Goal: Task Accomplishment & Management: Complete application form

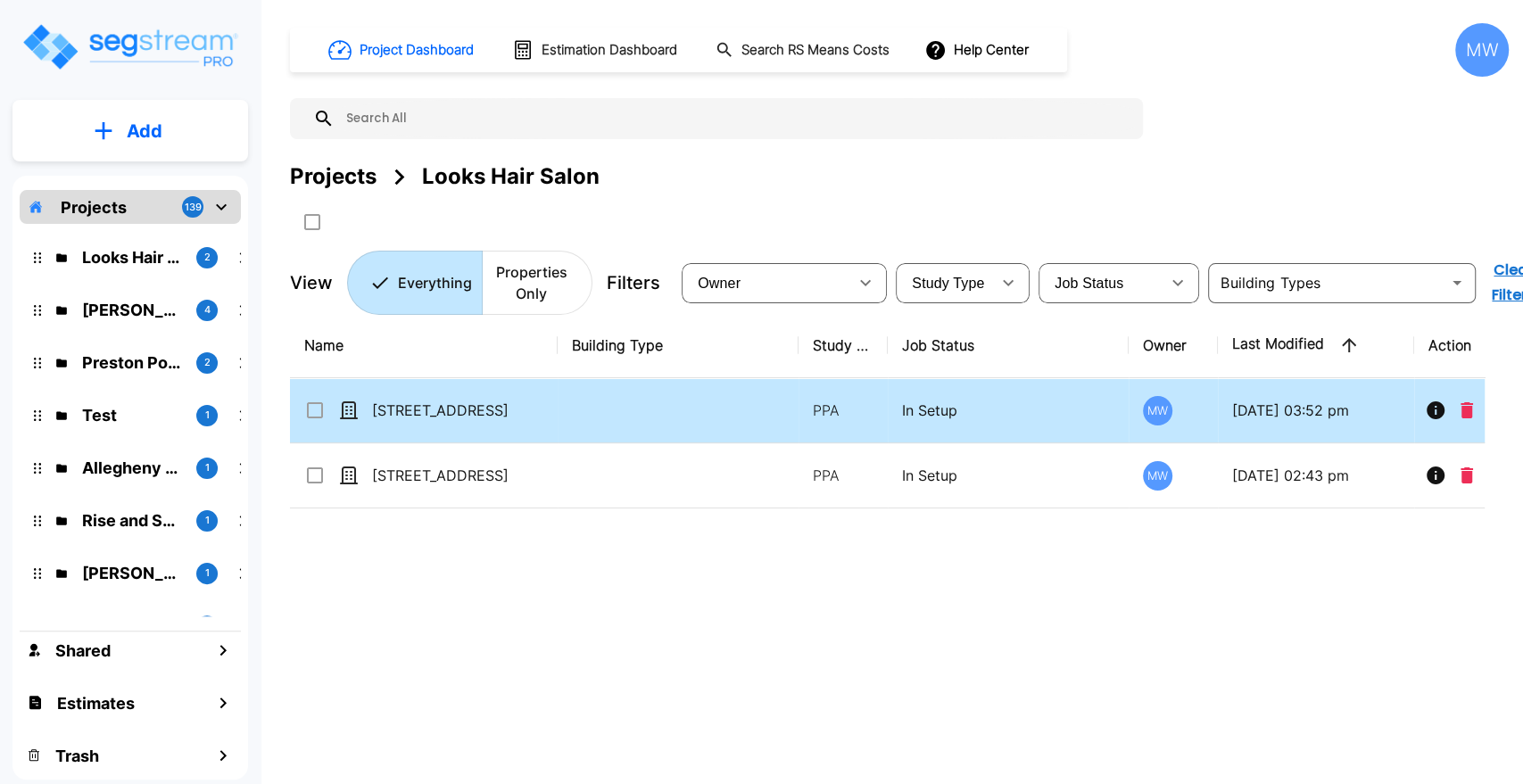
click at [579, 398] on td at bounding box center [678, 411] width 241 height 65
checkbox input "true"
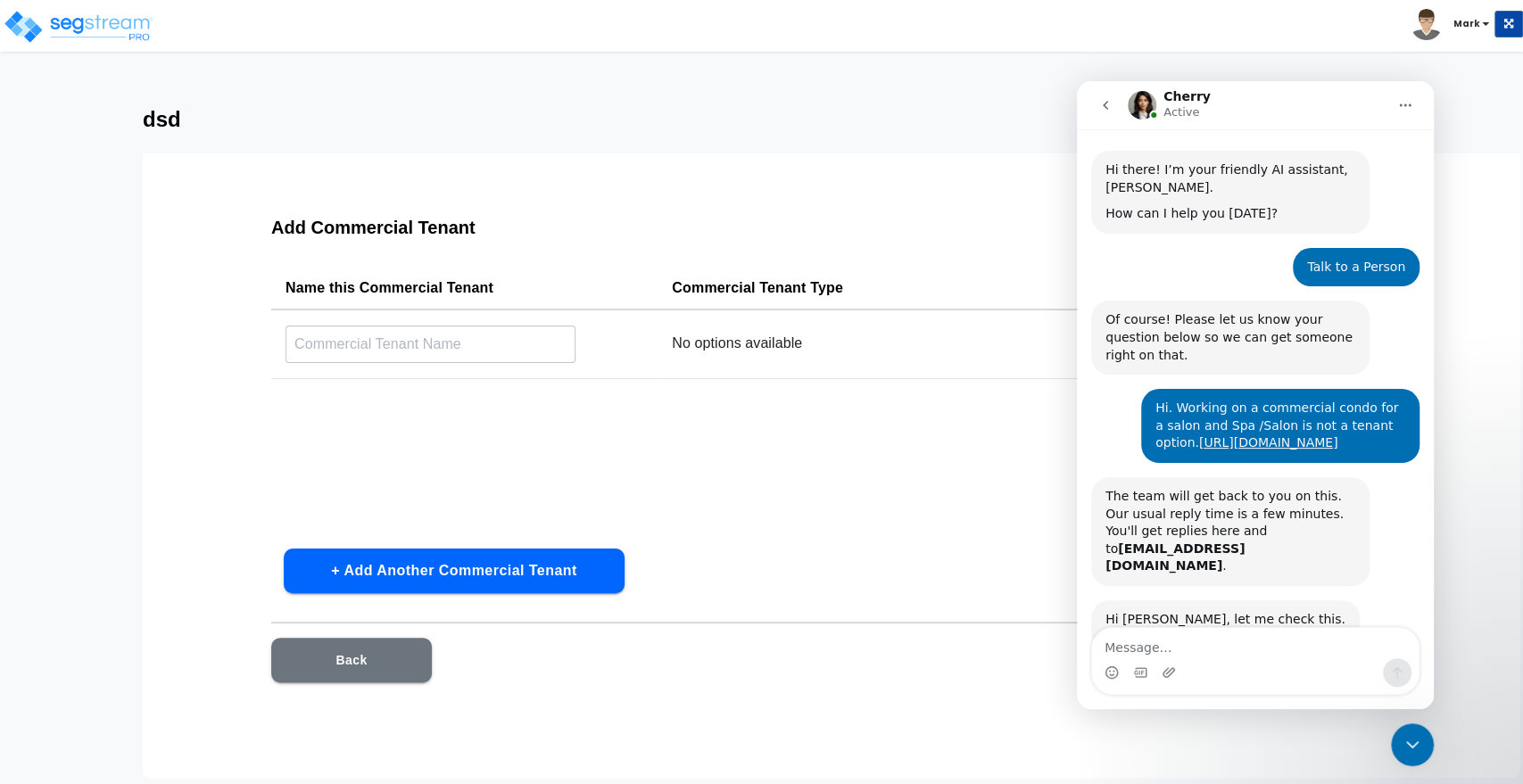
scroll to position [159, 0]
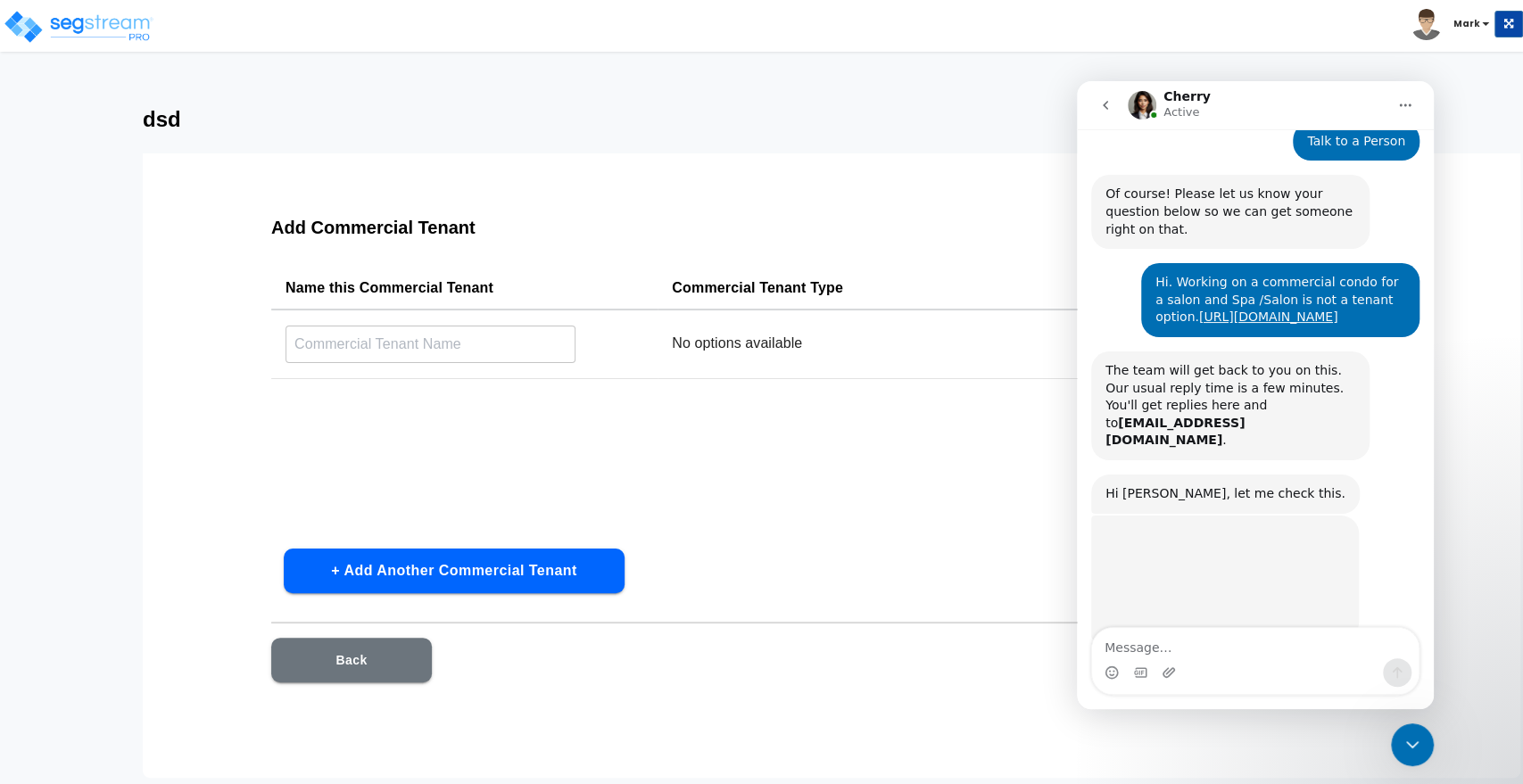
click at [1421, 751] on icon "Close Intercom Messenger" at bounding box center [1413, 745] width 22 height 22
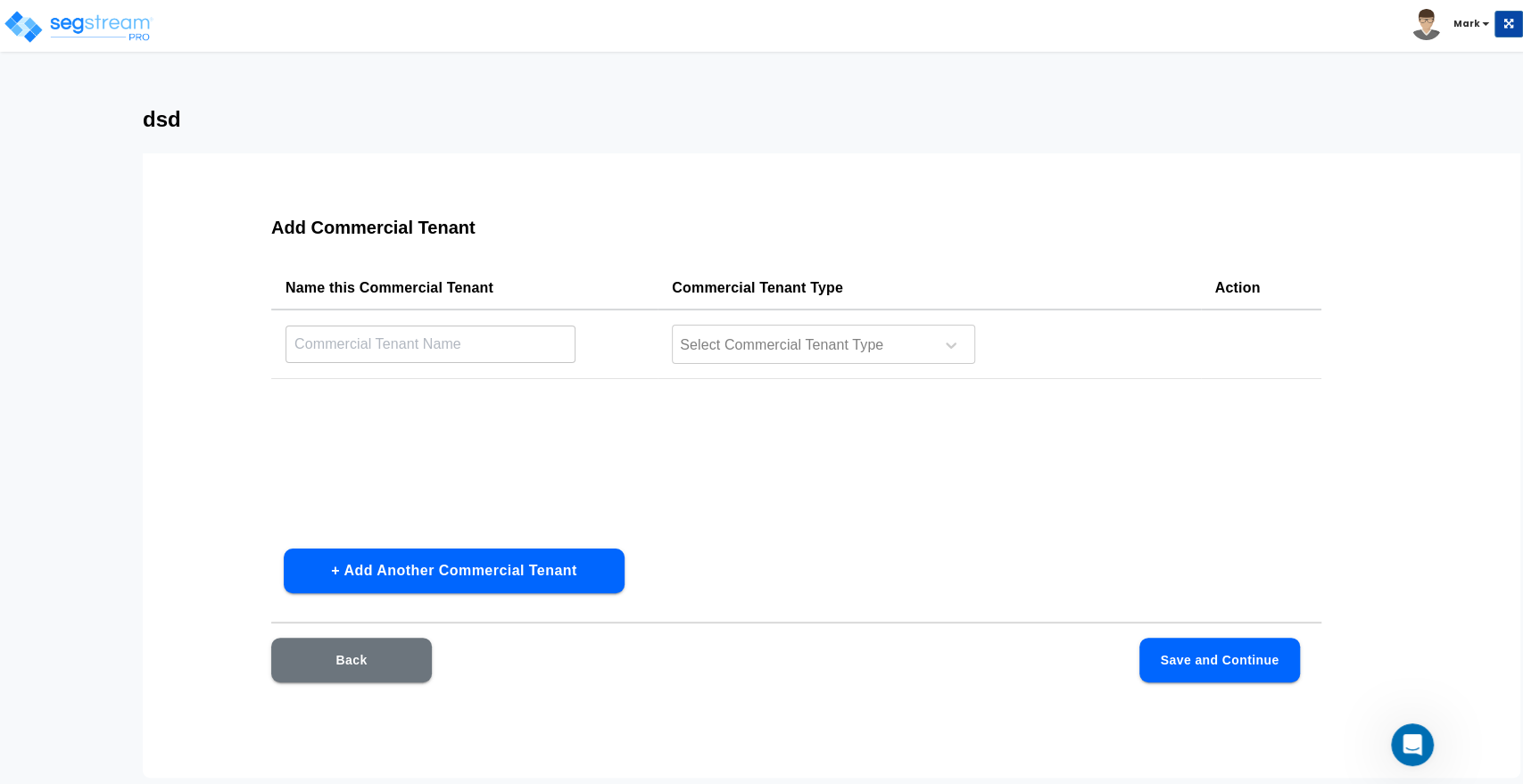
scroll to position [392, 0]
click at [333, 655] on button "Back" at bounding box center [351, 659] width 161 height 44
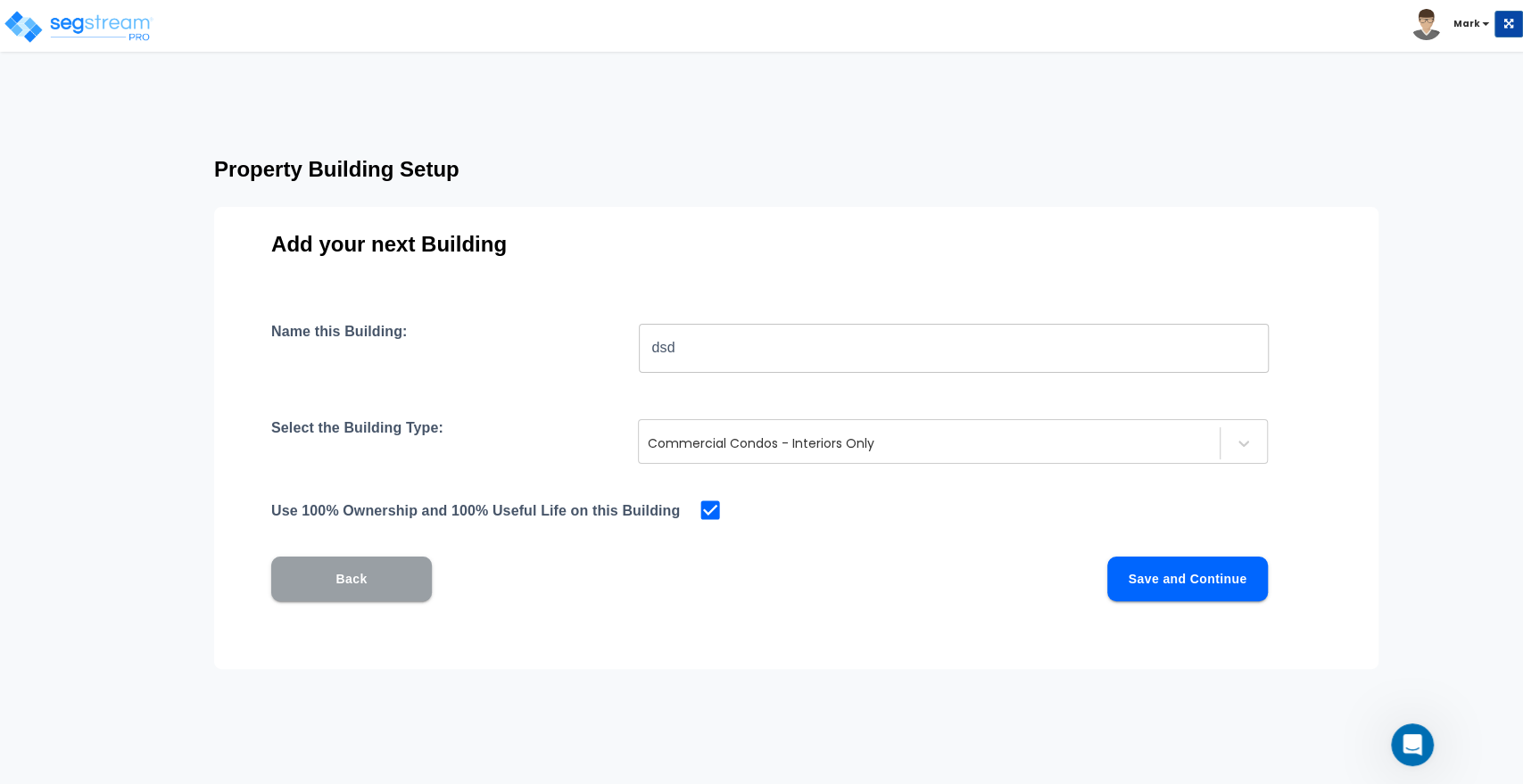
click at [342, 584] on button "Back" at bounding box center [351, 579] width 161 height 44
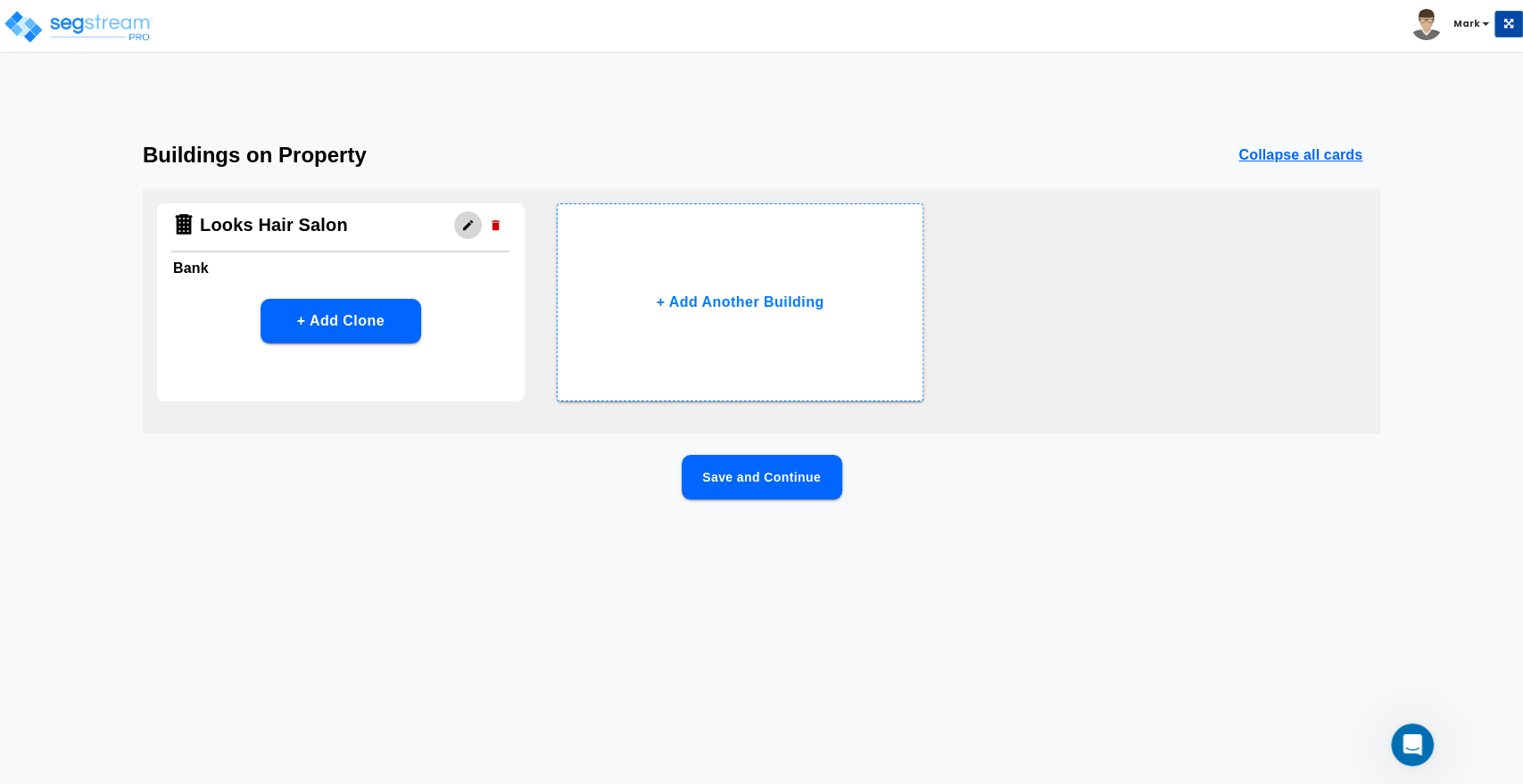
click at [466, 230] on icon "button" at bounding box center [468, 226] width 14 height 14
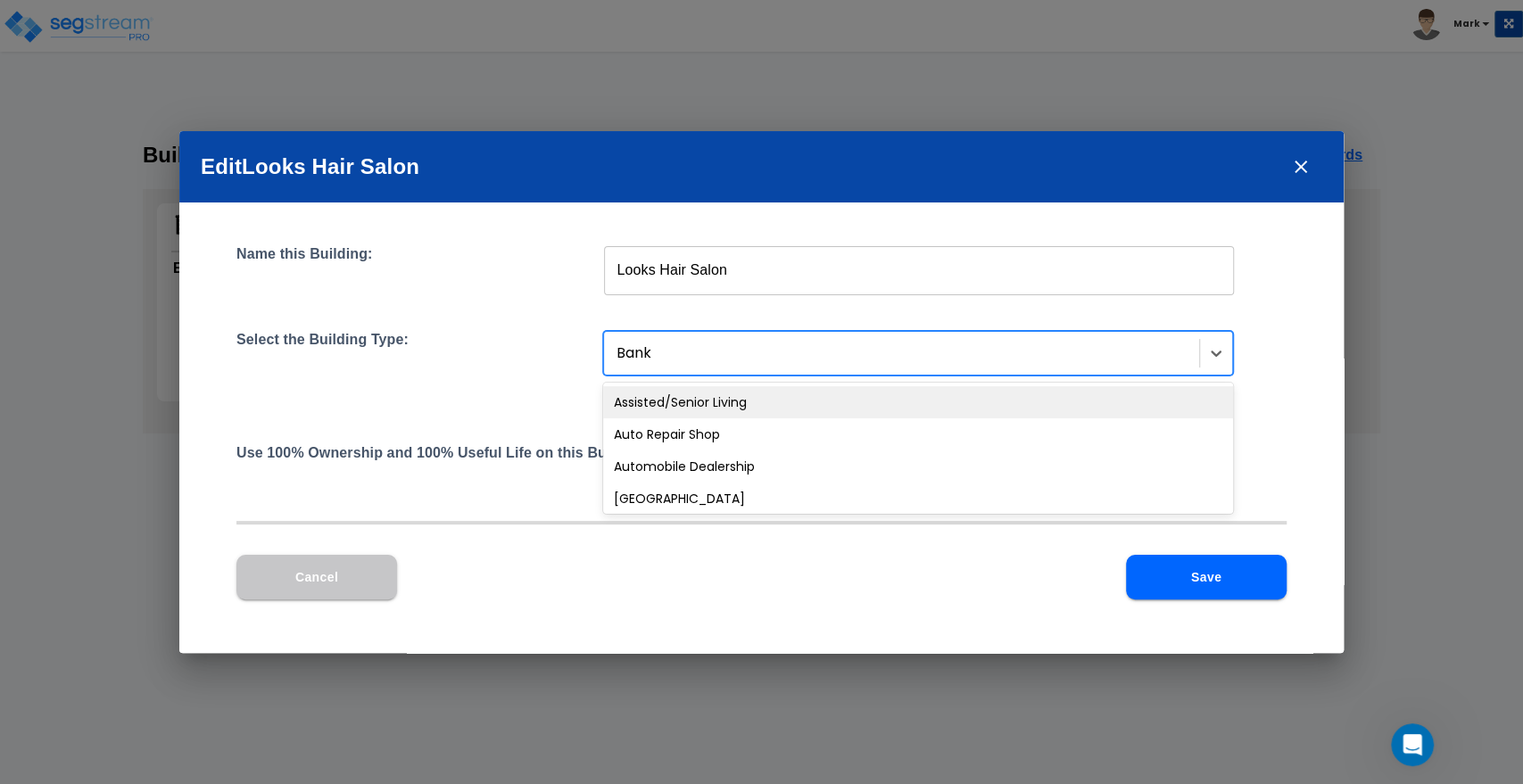
click at [728, 362] on div at bounding box center [903, 353] width 574 height 25
type input "s"
type input "com"
click at [776, 414] on div "Commercial Condos - Interiors Only" at bounding box center [919, 402] width 630 height 32
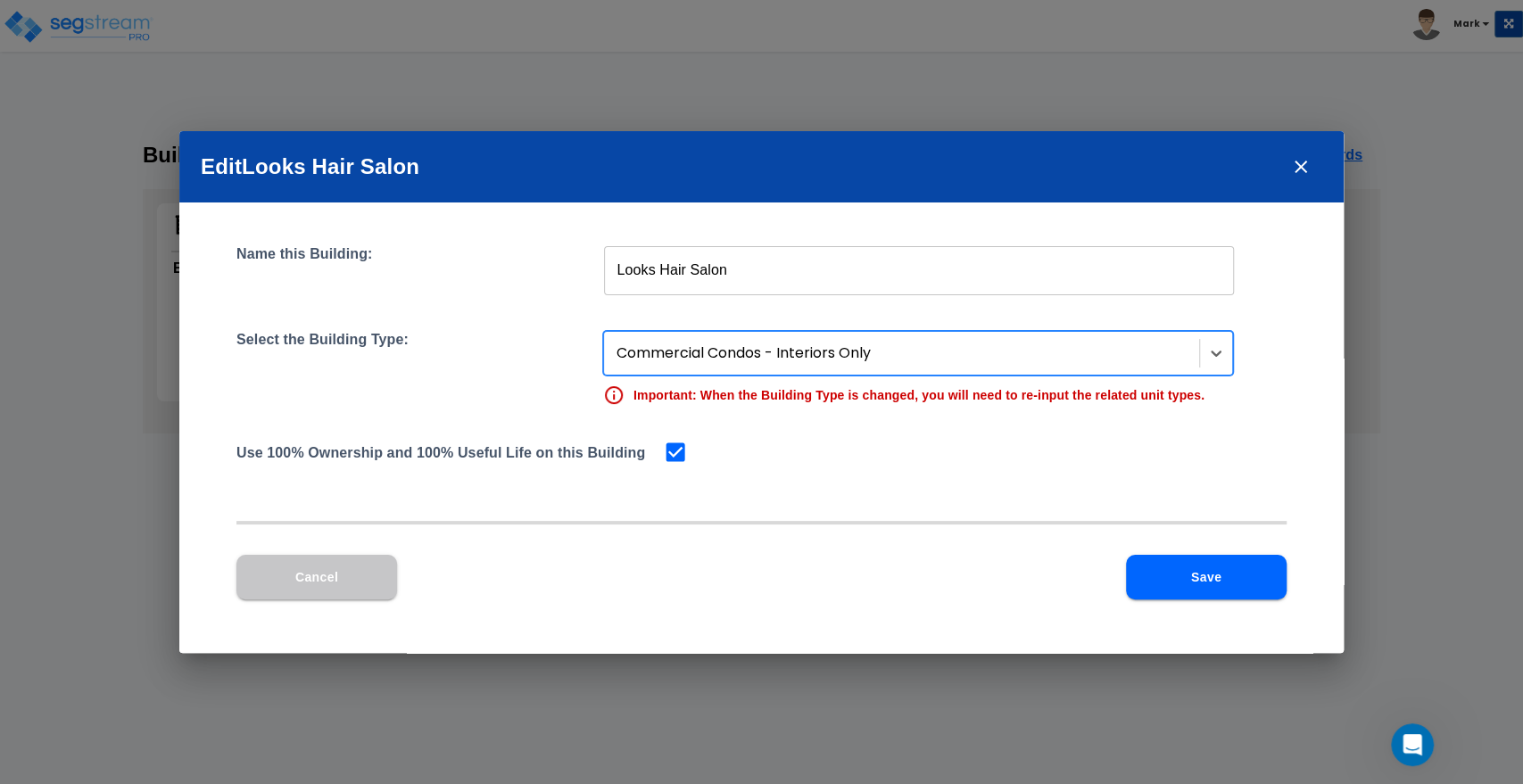
click at [1157, 558] on button "Save" at bounding box center [1207, 577] width 161 height 44
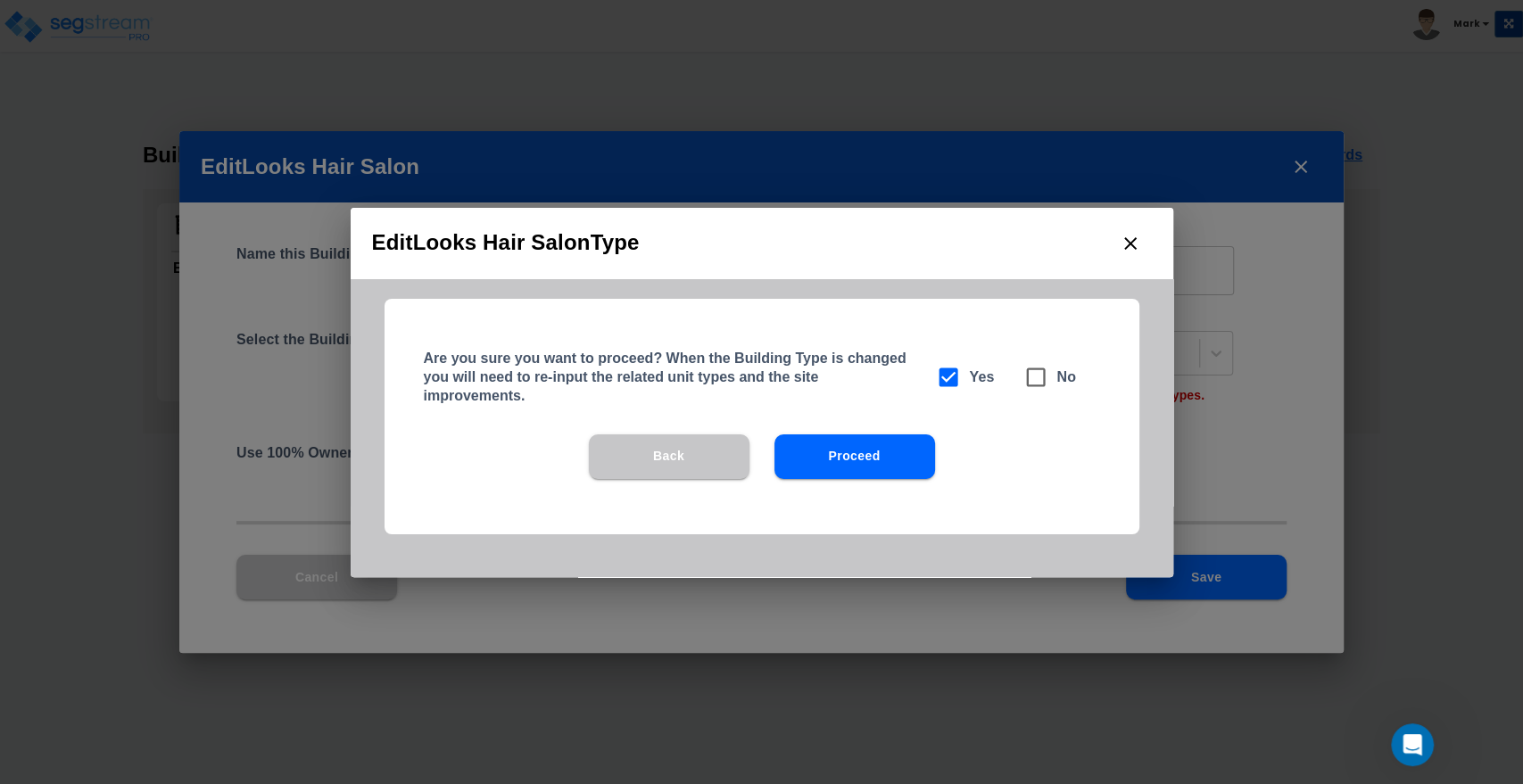
click at [849, 448] on button "Proceed" at bounding box center [855, 456] width 161 height 44
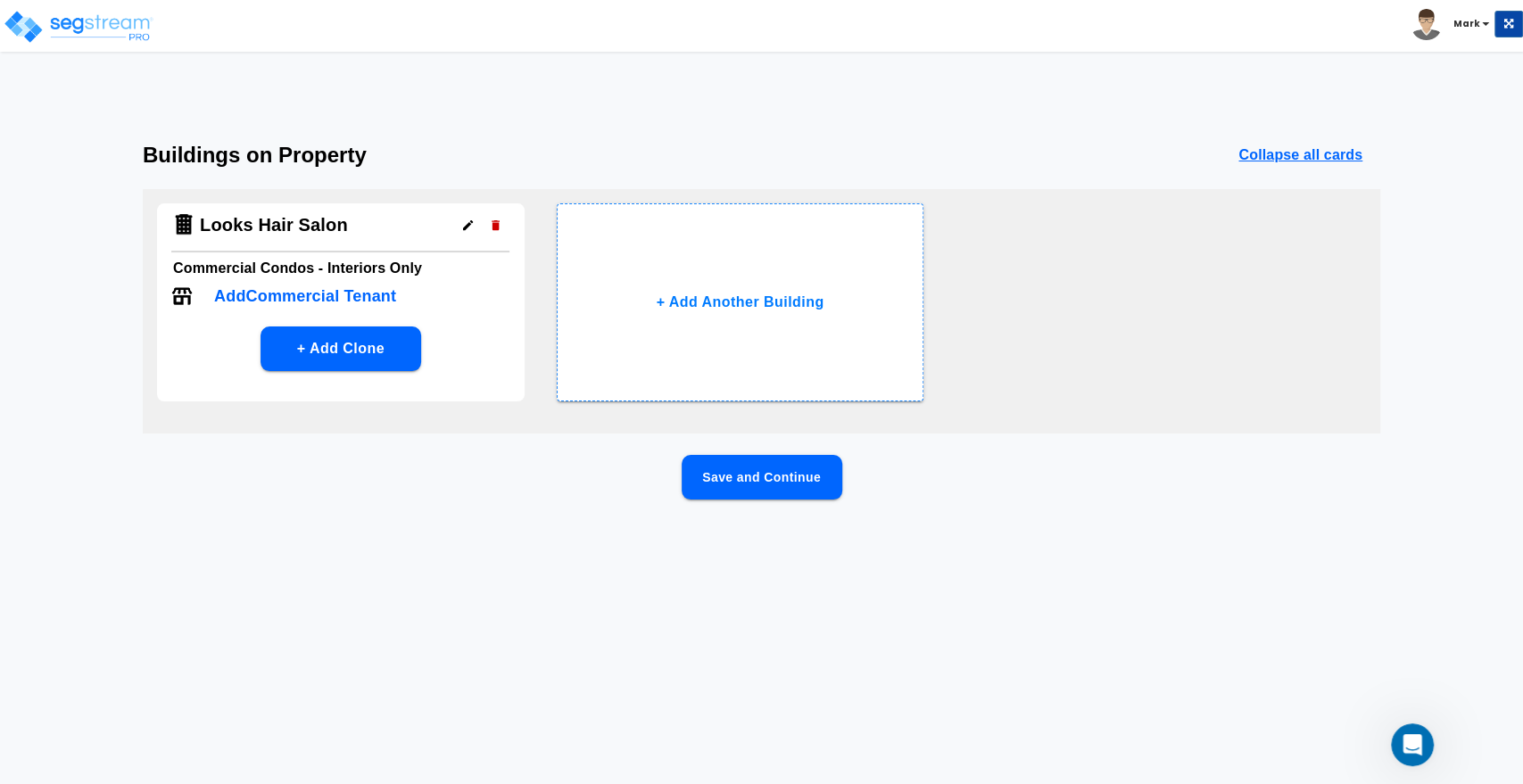
click at [299, 289] on p "Add Commercial Tenant" at bounding box center [305, 296] width 183 height 25
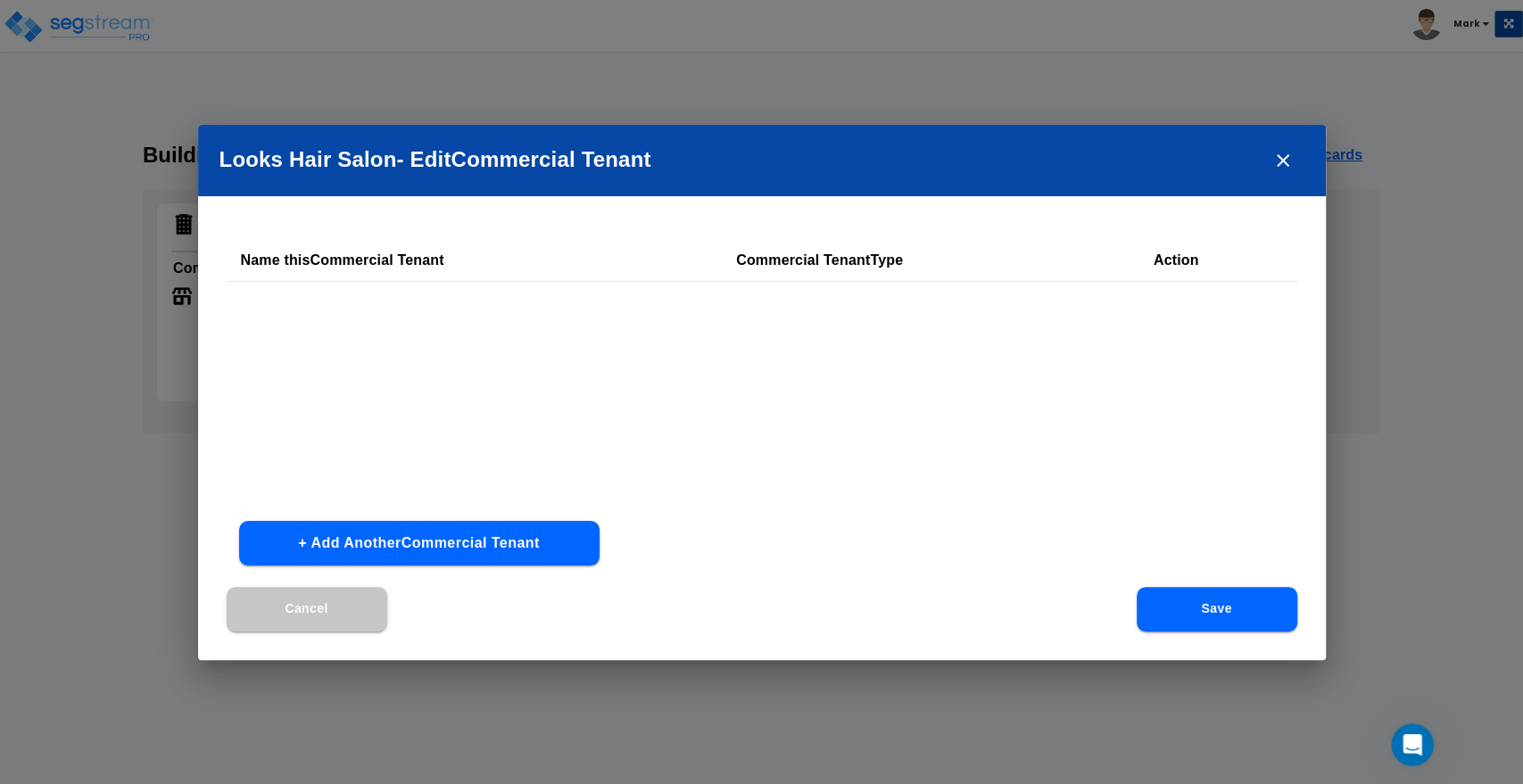
click at [482, 541] on button "+ Add Another Commercial Tenant" at bounding box center [419, 543] width 360 height 44
click at [392, 320] on input "text" at bounding box center [388, 316] width 292 height 38
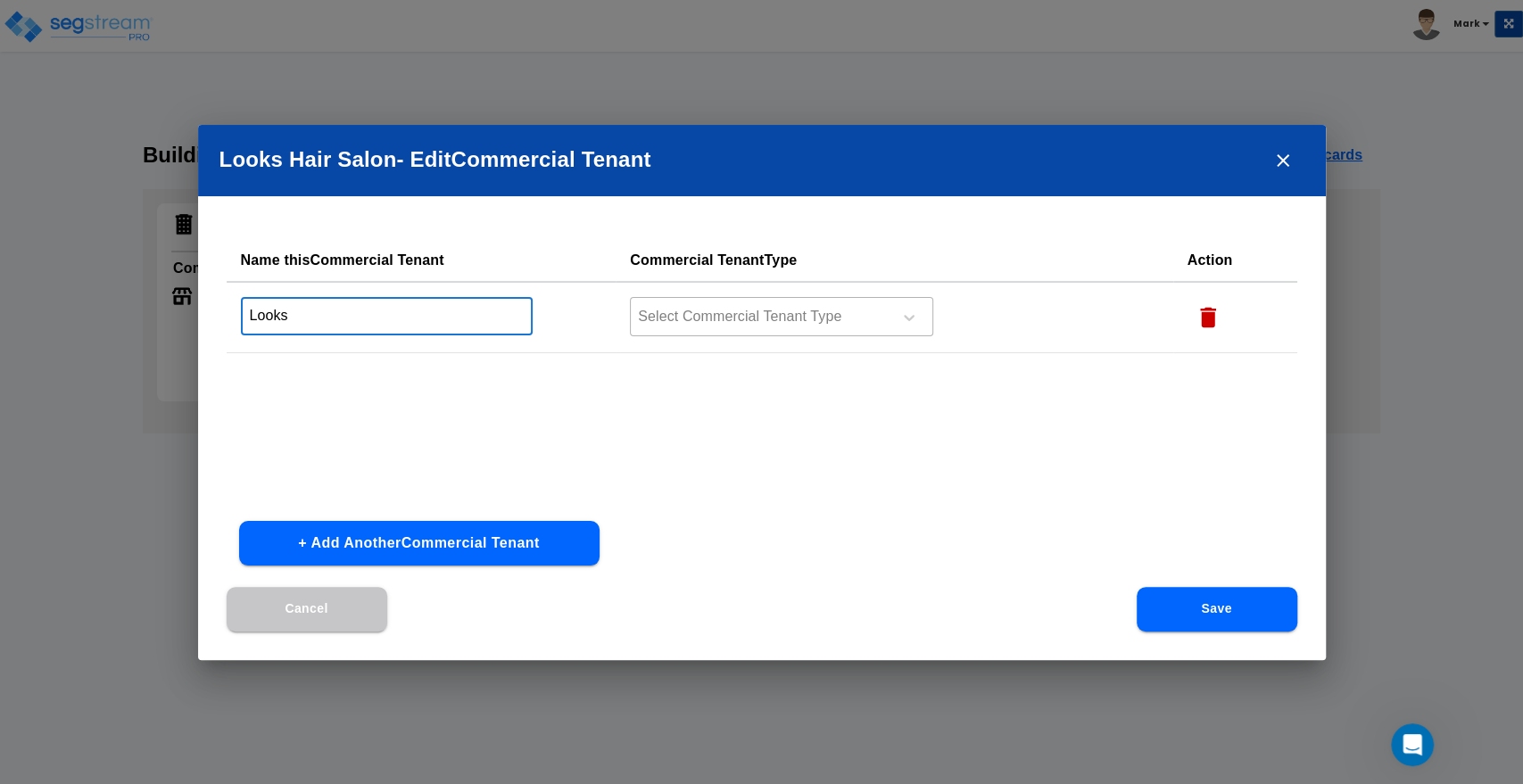
type input "Looks"
click at [674, 327] on div at bounding box center [758, 317] width 244 height 25
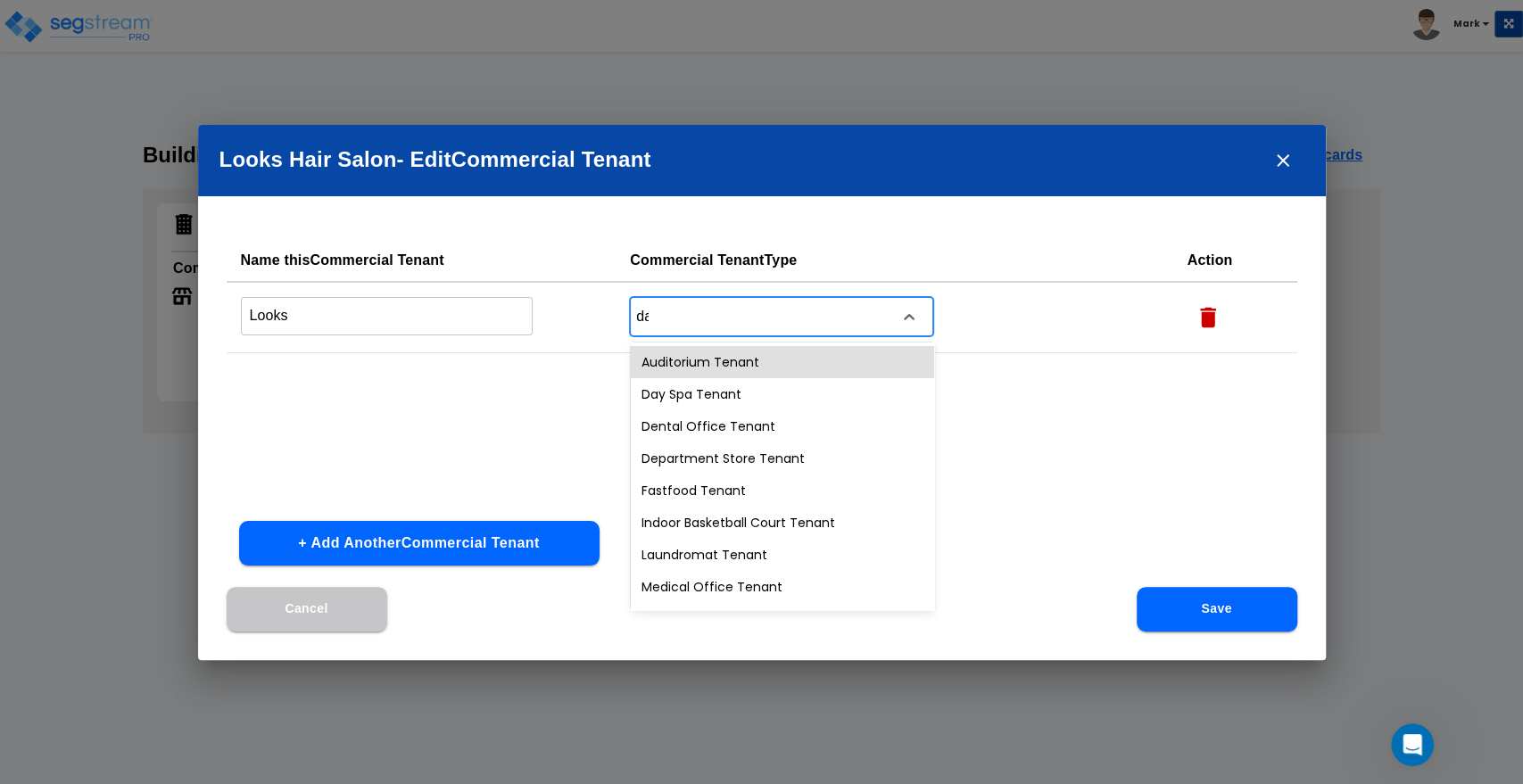
type input "day"
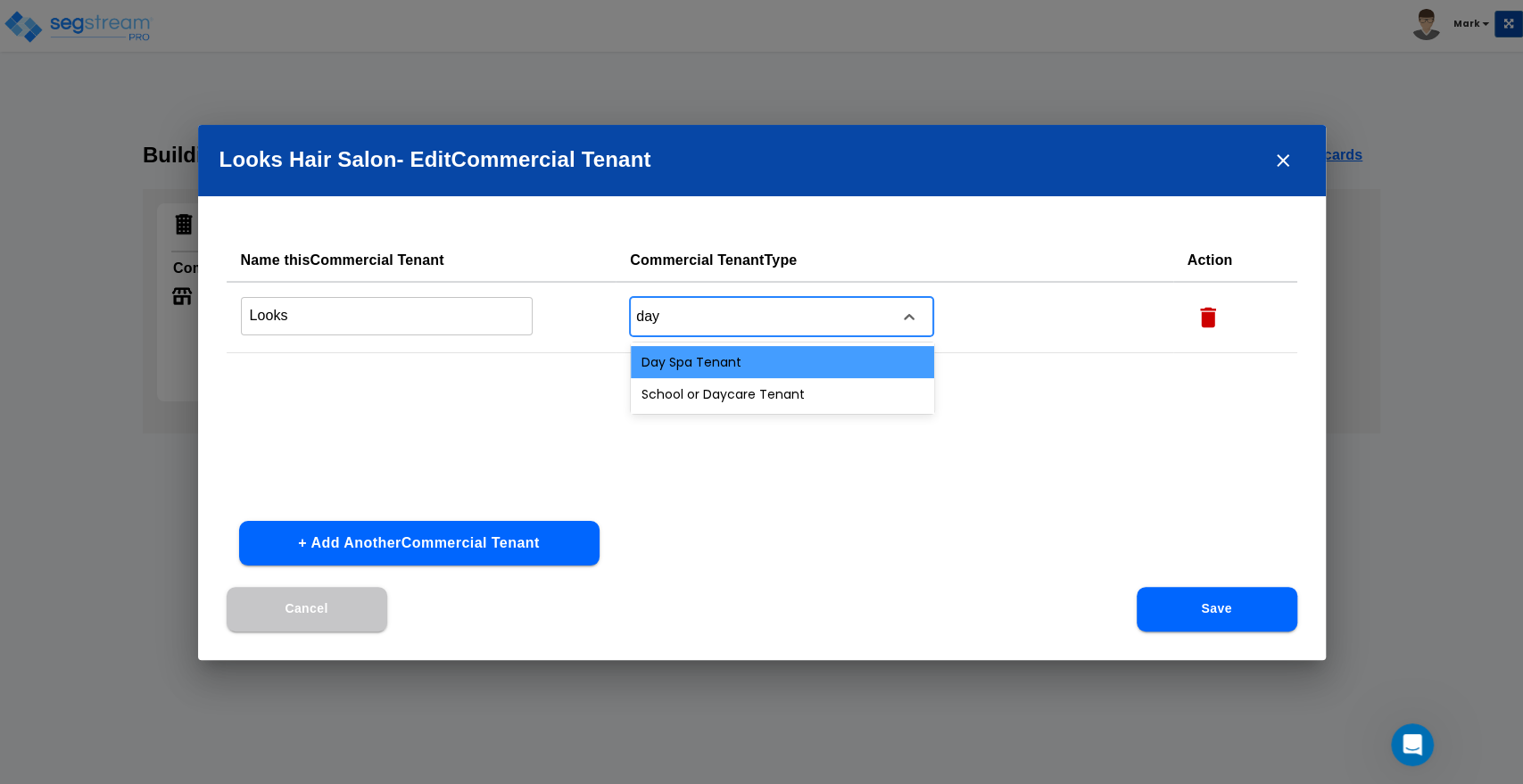
click at [714, 368] on div "Day Spa Tenant" at bounding box center [782, 362] width 303 height 32
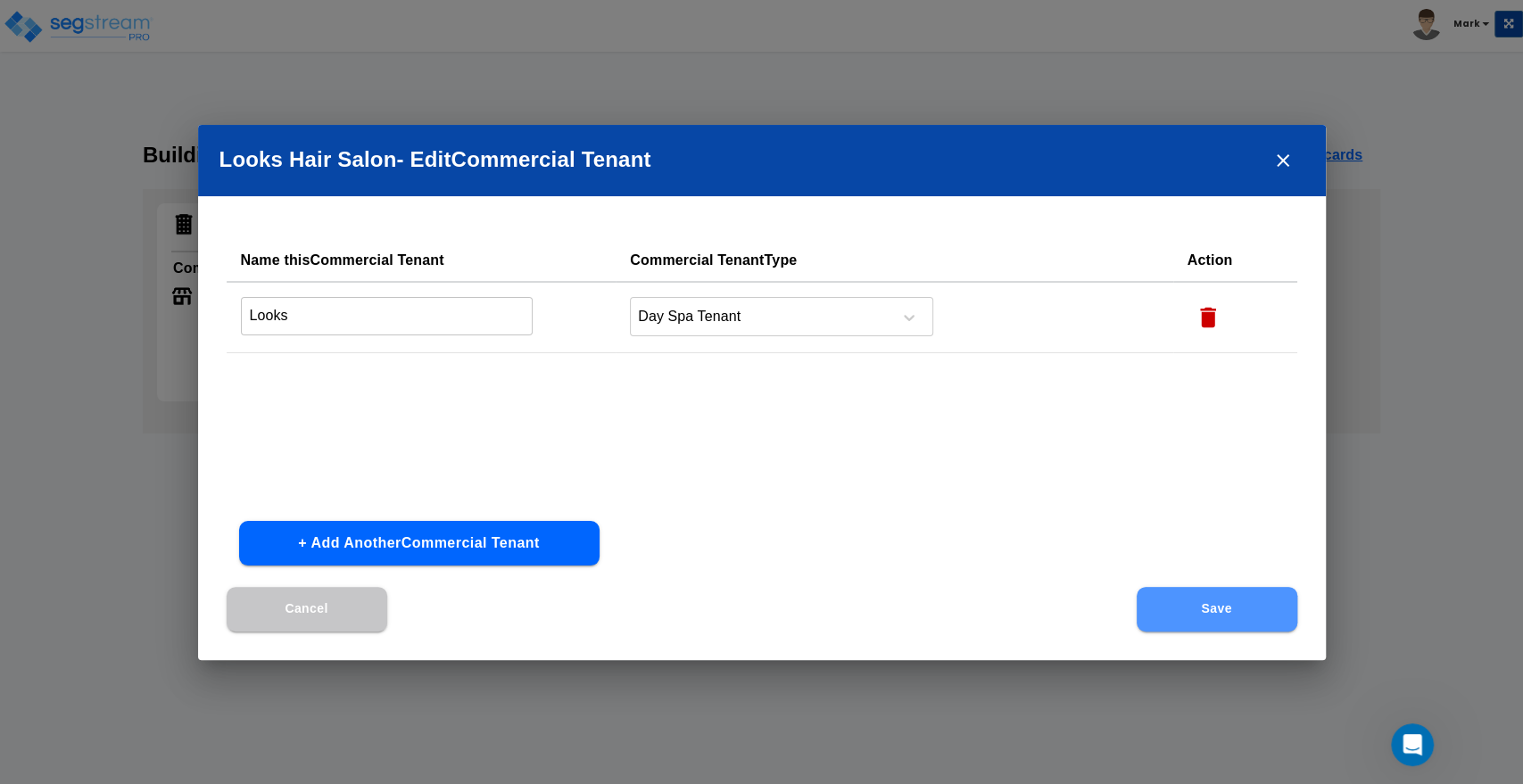
click at [1187, 615] on button "Save" at bounding box center [1218, 608] width 161 height 44
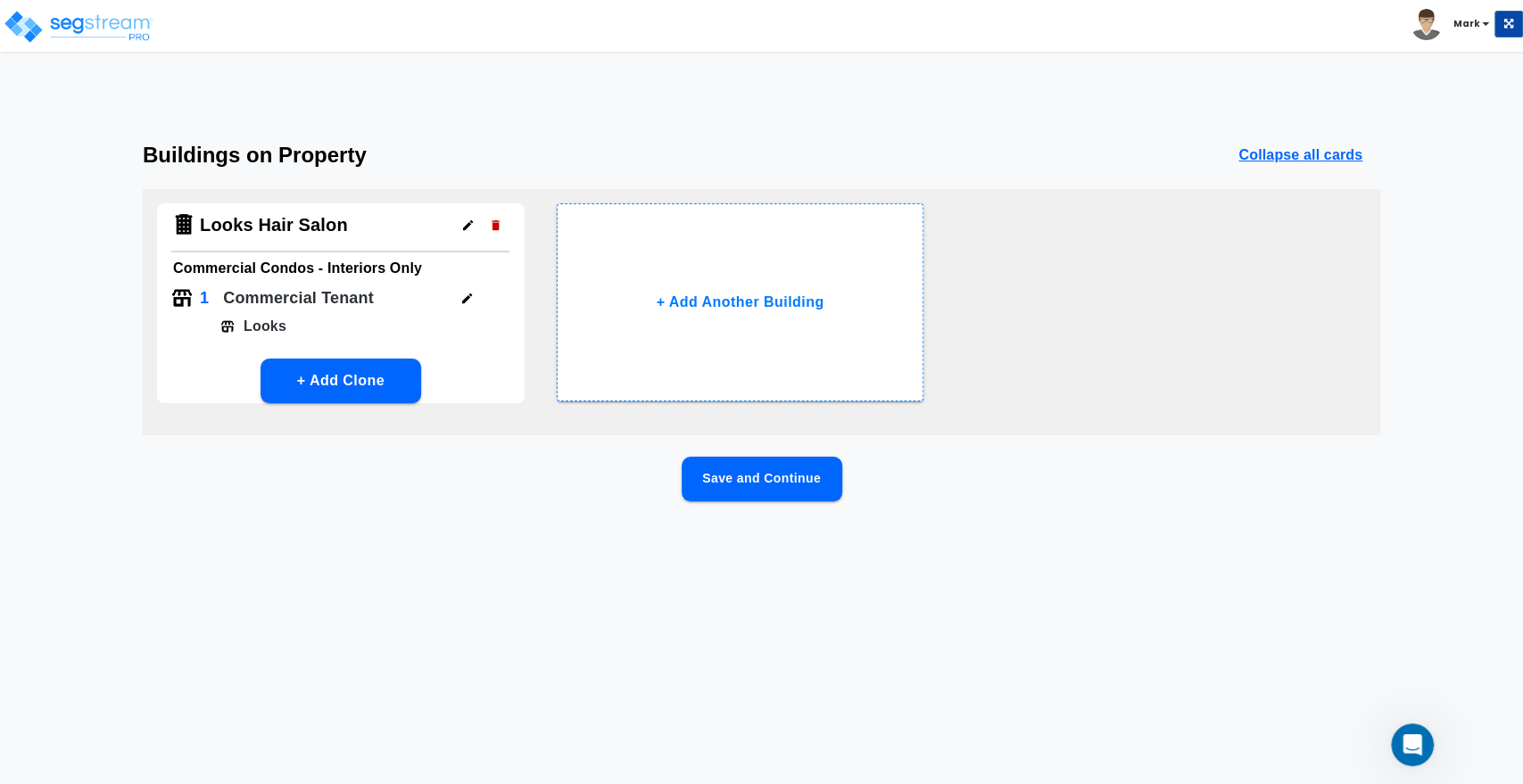
click at [464, 227] on icon "button" at bounding box center [468, 226] width 14 height 14
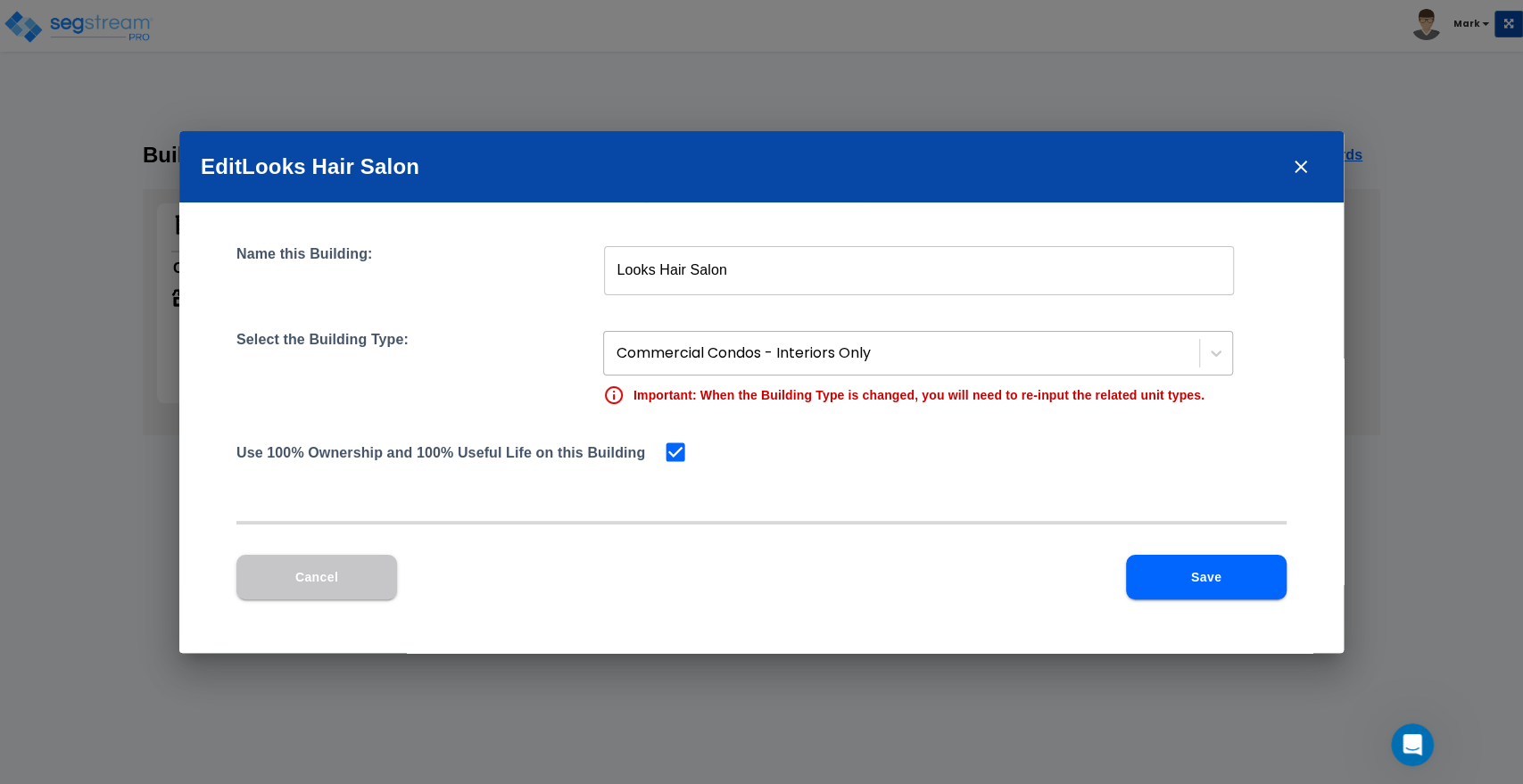
click at [743, 366] on div "Commercial Condos - Interiors Only" at bounding box center [903, 354] width 592 height 31
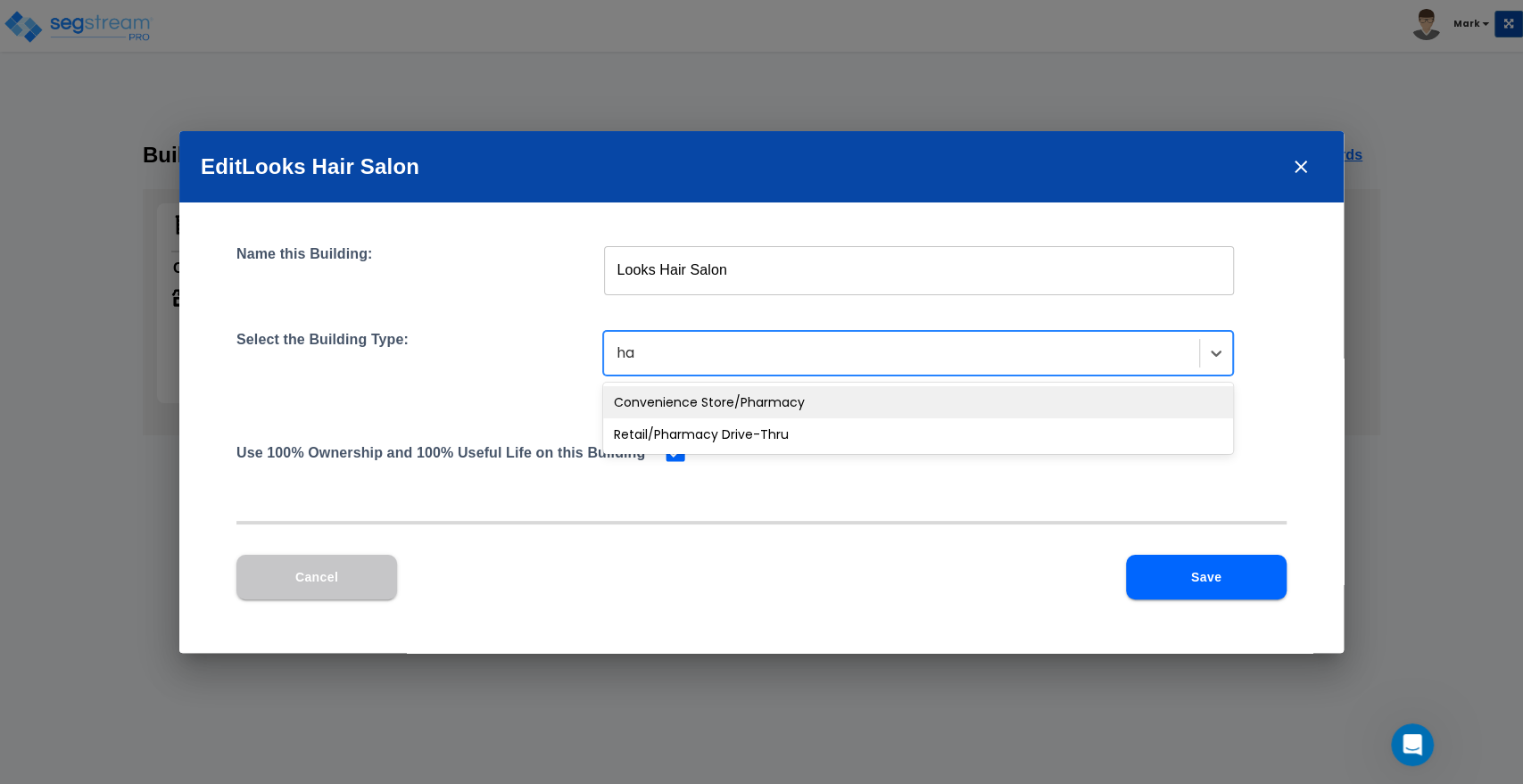
type input "h"
type input "s"
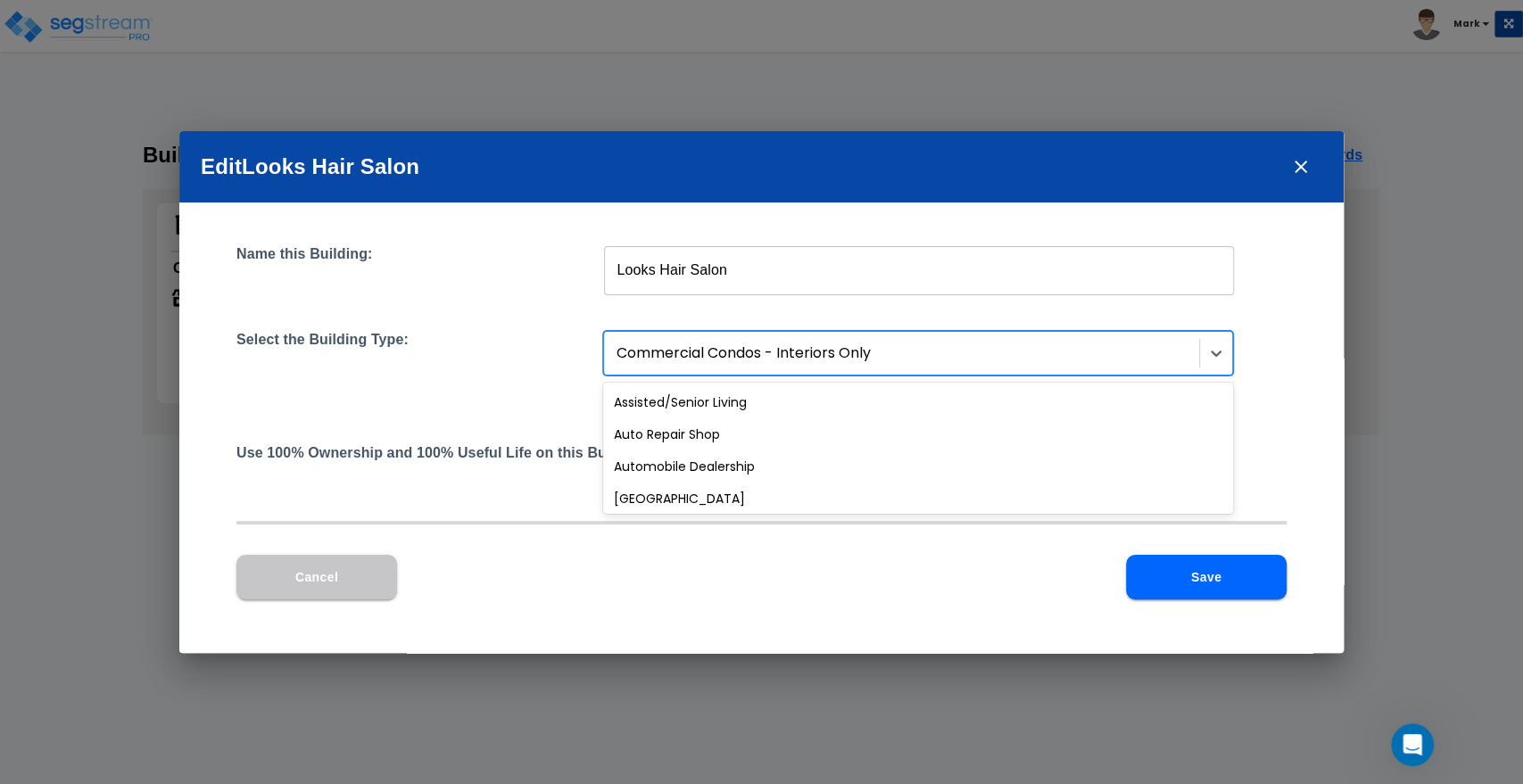
click at [411, 390] on div "Select the Building Type: 56 results available. Use Up and Down to choose optio…" at bounding box center [762, 368] width 1050 height 75
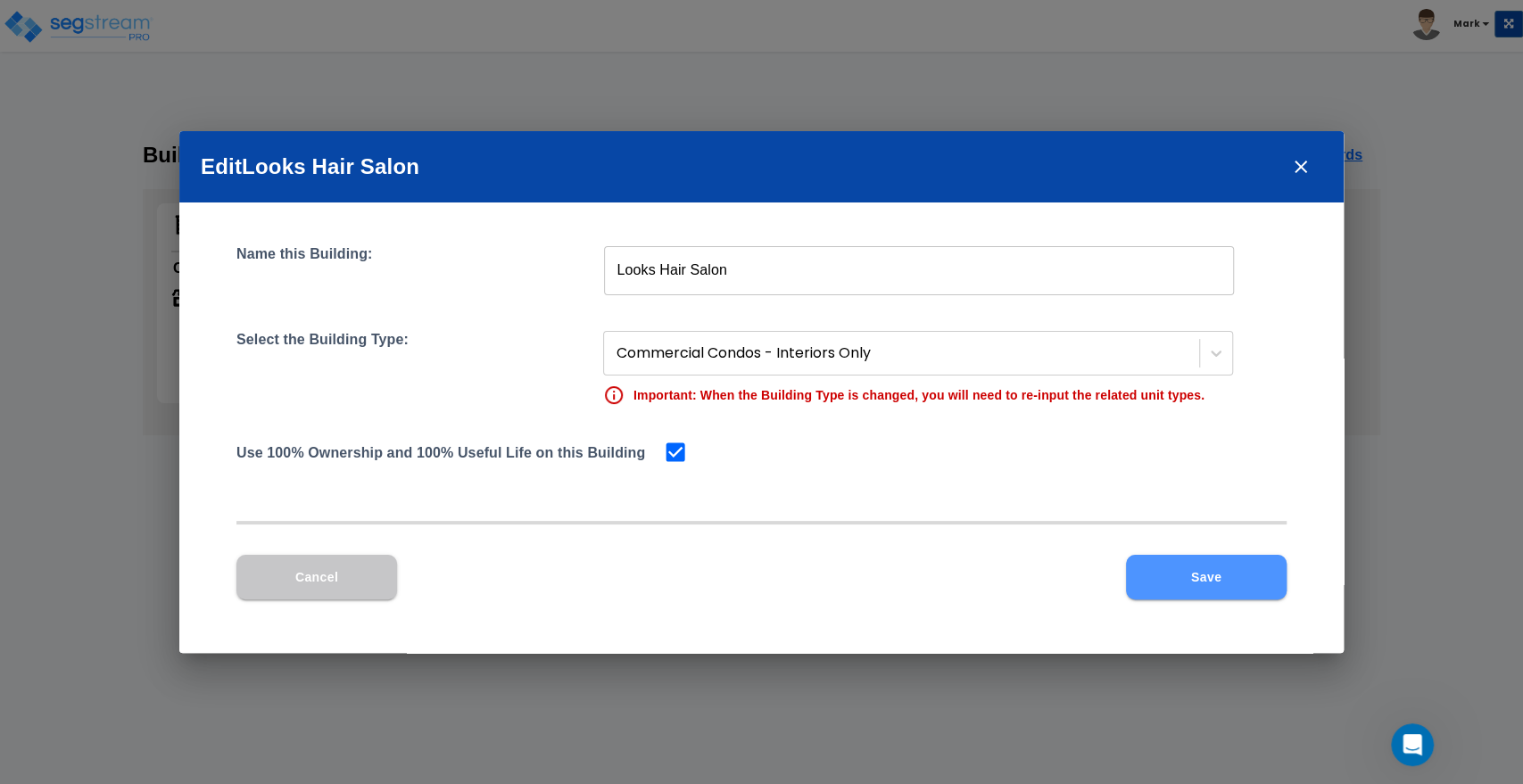
click at [1182, 585] on button "Save" at bounding box center [1207, 577] width 161 height 44
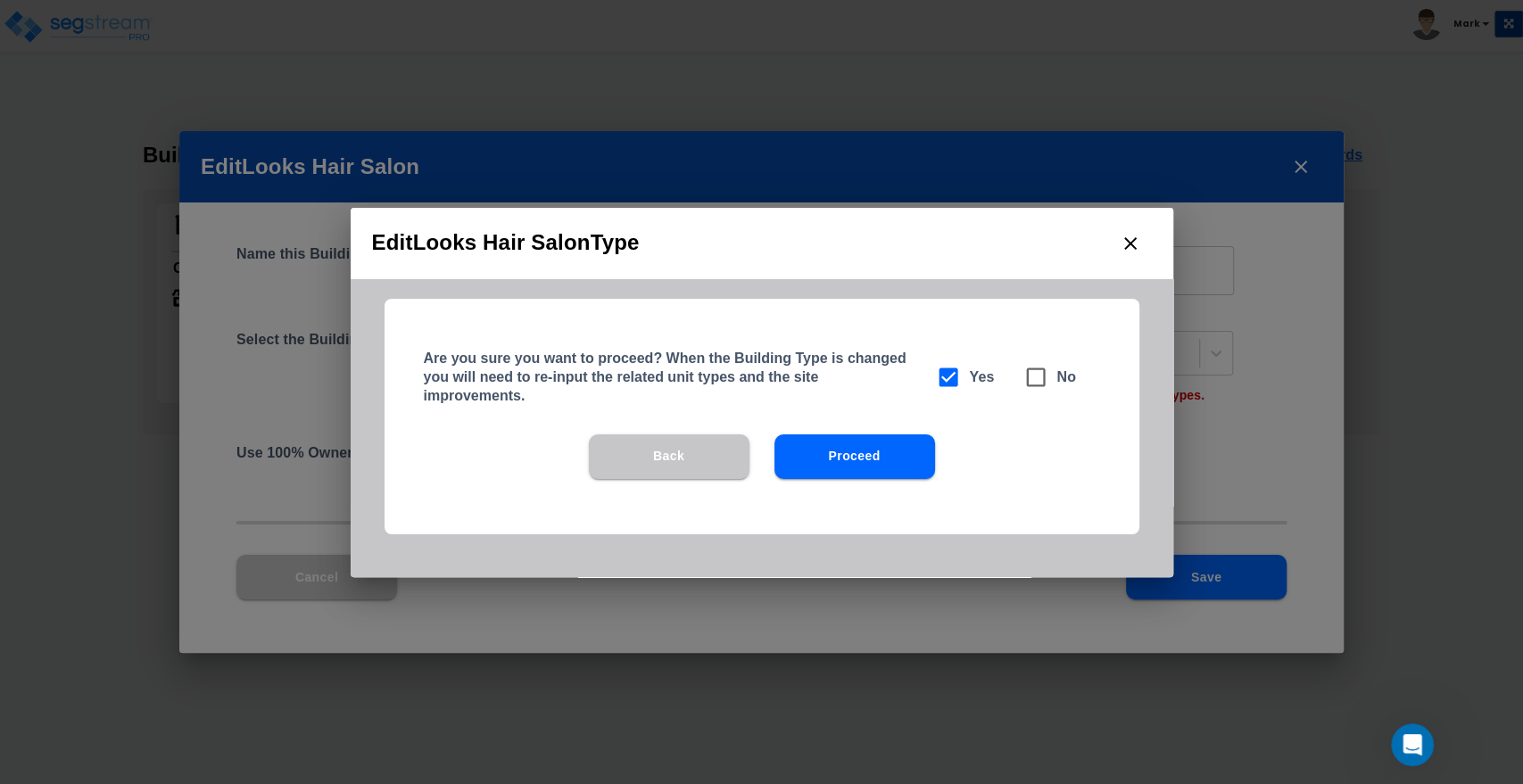
click at [894, 452] on button "Proceed" at bounding box center [855, 456] width 161 height 44
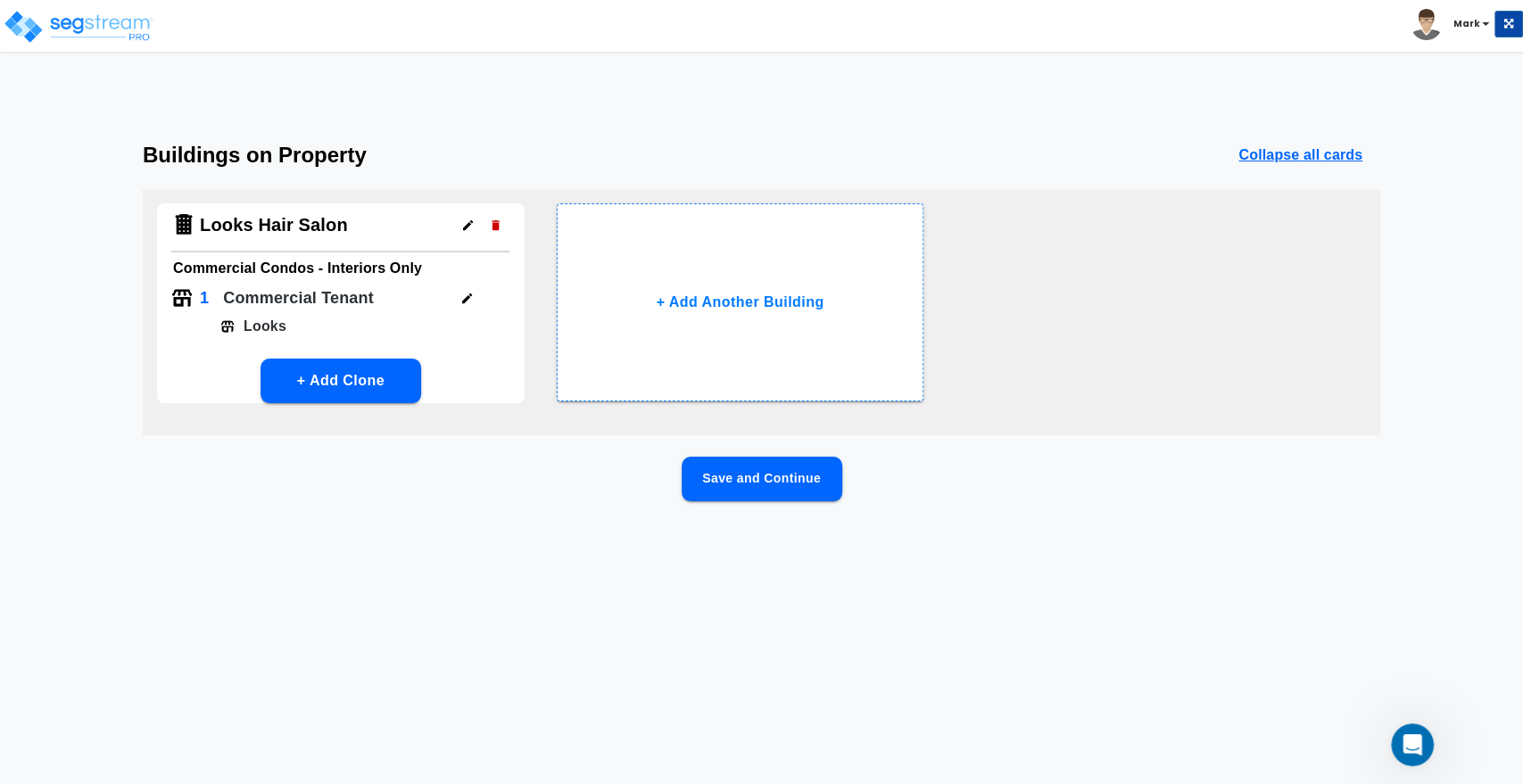
click at [803, 465] on button "Save and Continue" at bounding box center [762, 479] width 161 height 44
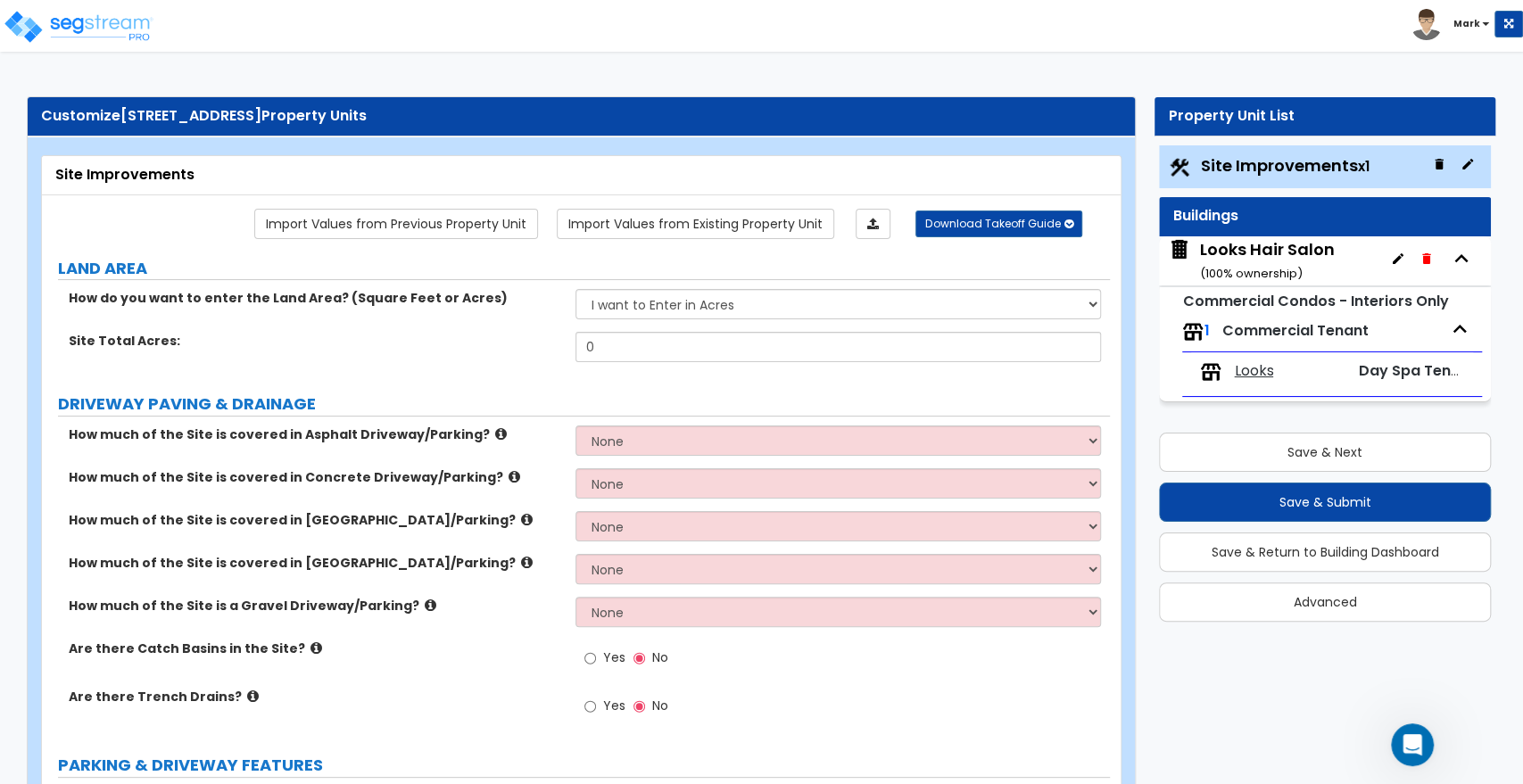
click at [1436, 157] on icon "button" at bounding box center [1440, 164] width 15 height 15
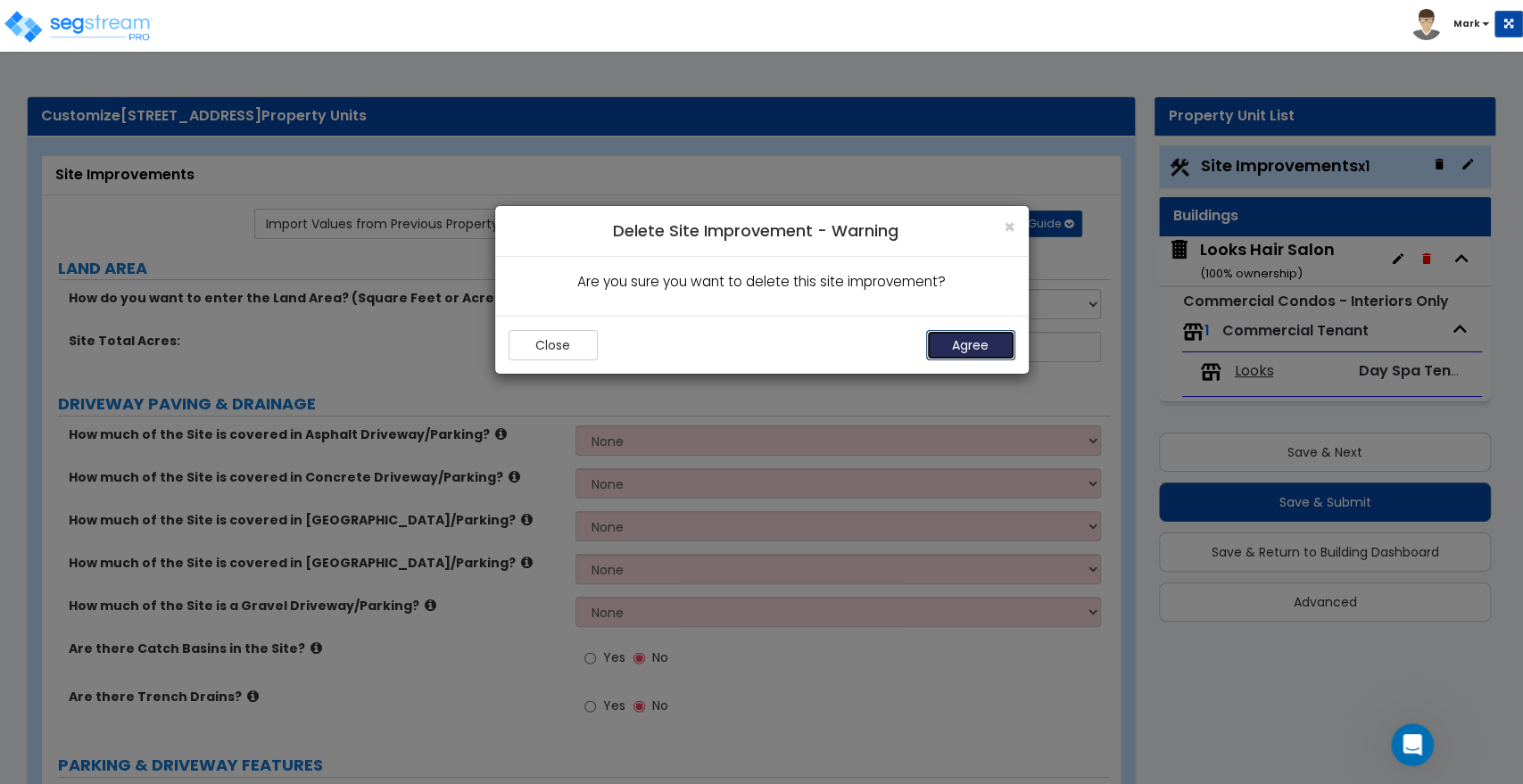
click at [950, 355] on button "Agree" at bounding box center [971, 345] width 89 height 30
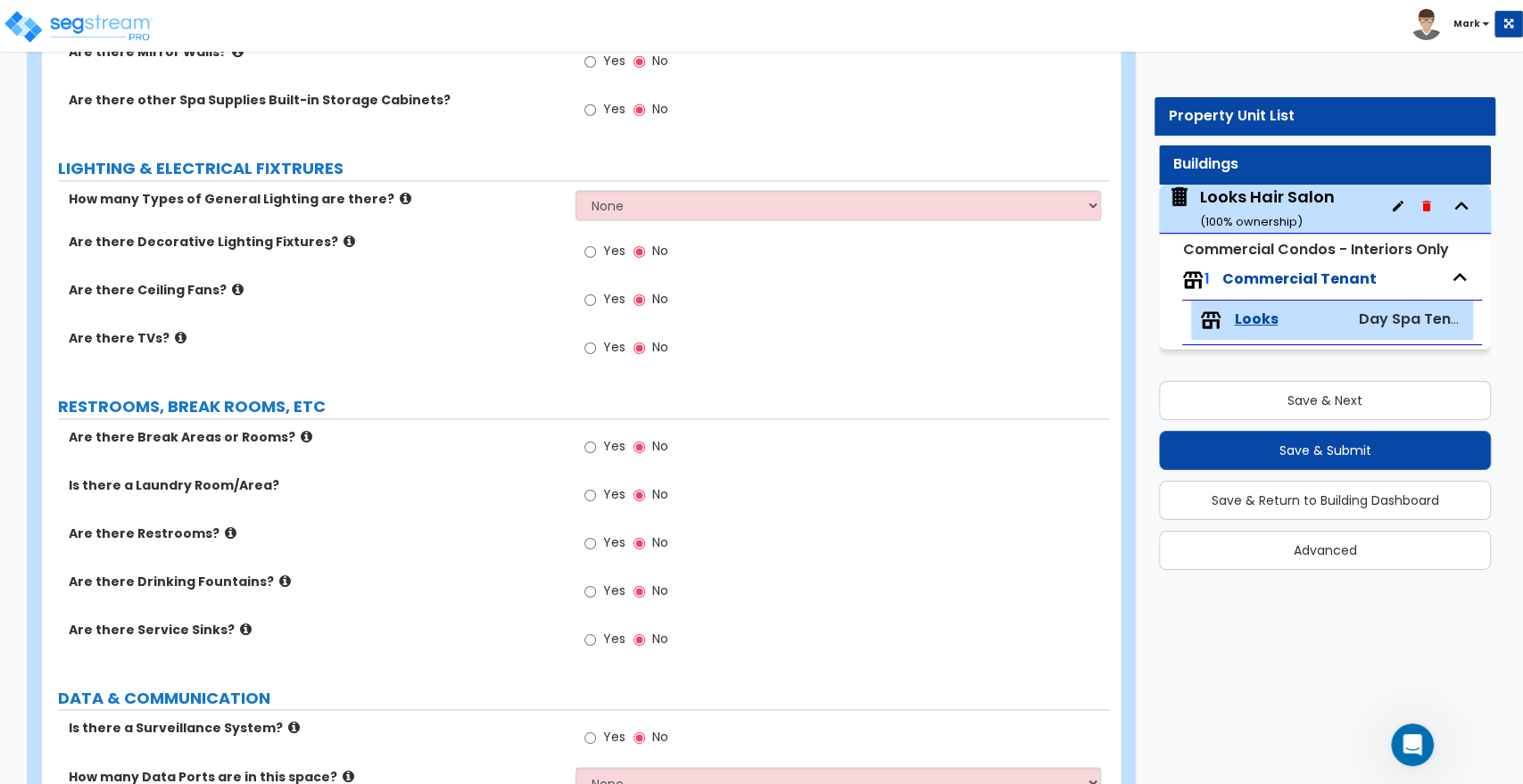
scroll to position [1778, 0]
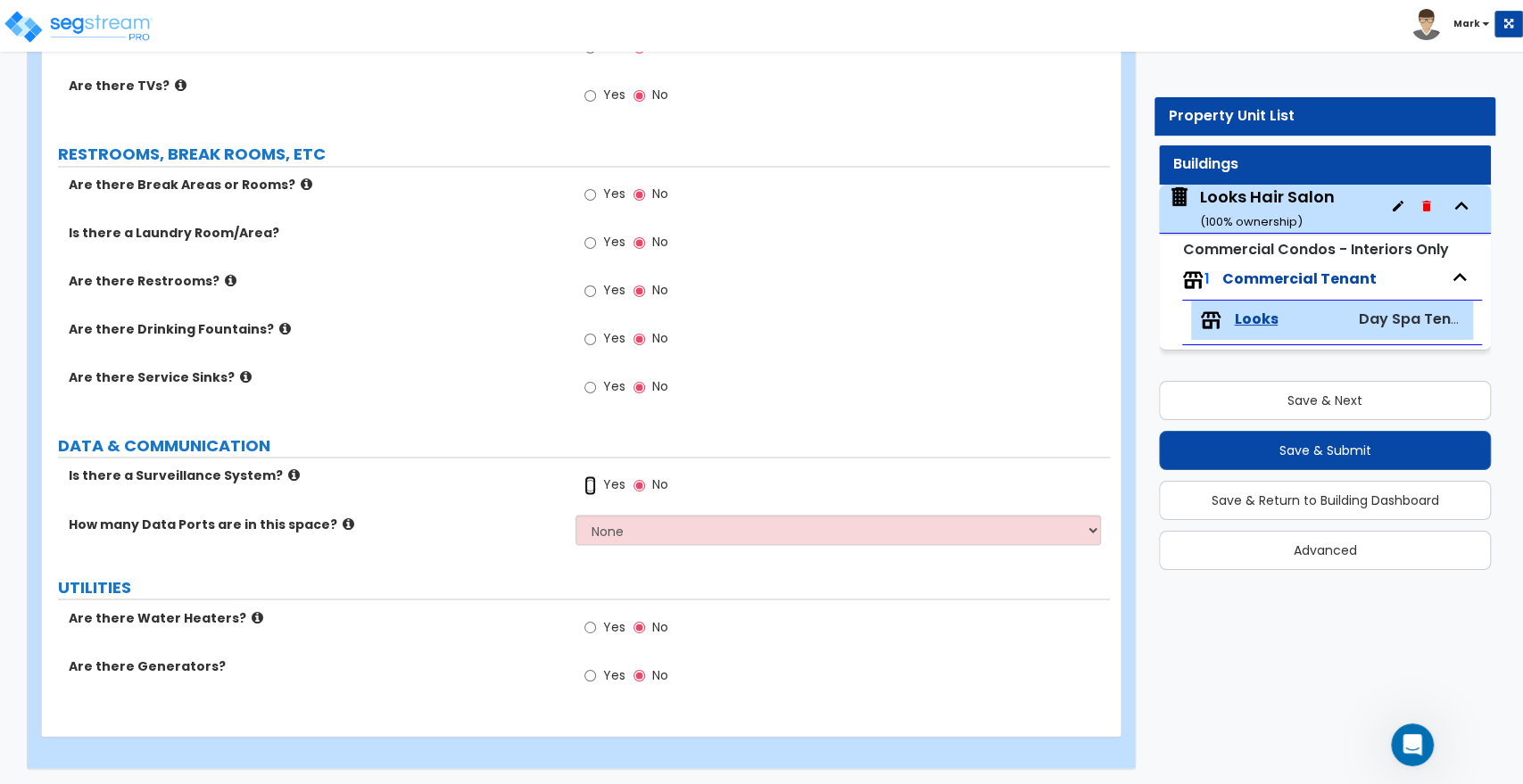
click at [586, 488] on input "Yes" at bounding box center [591, 486] width 12 height 20
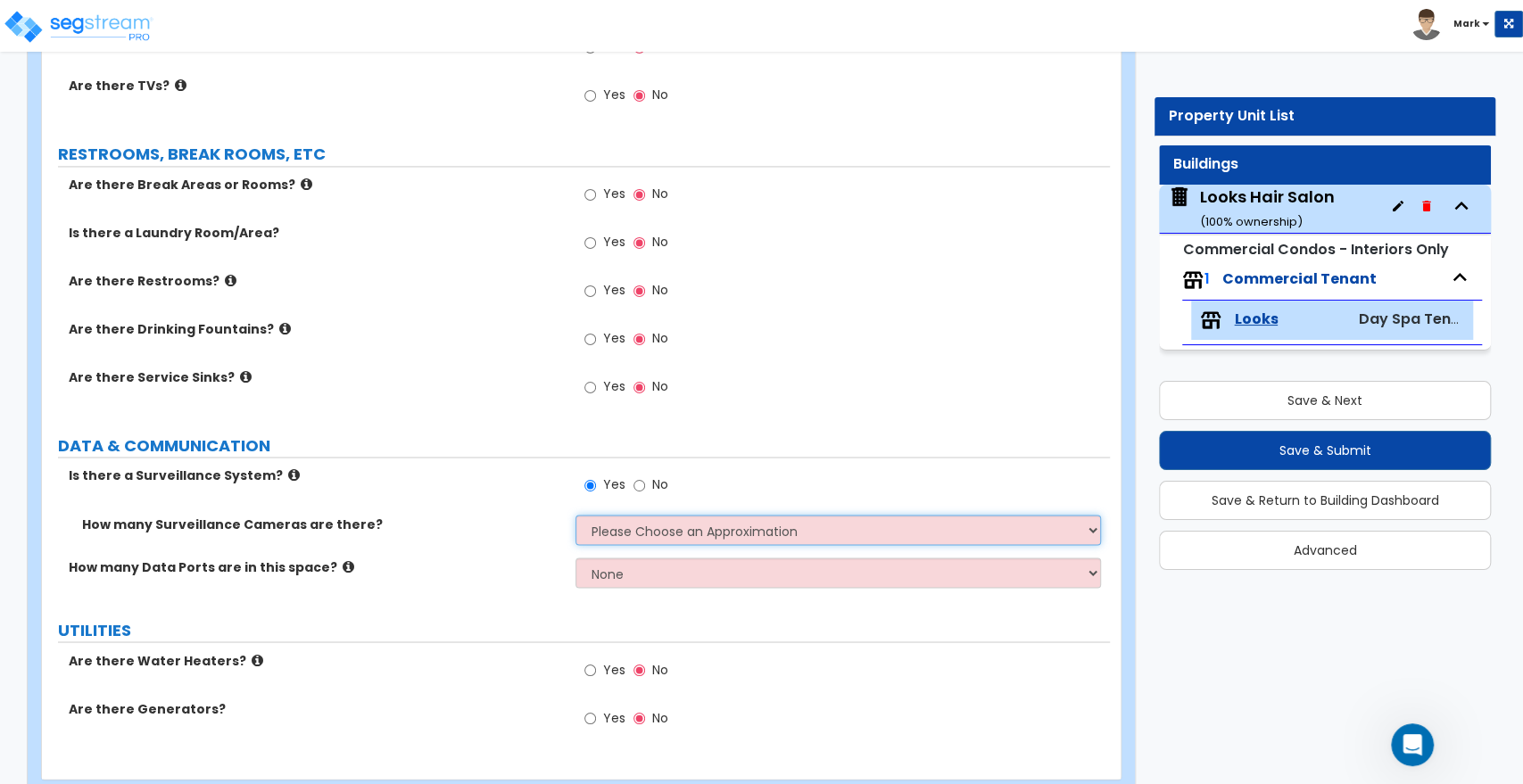
click at [650, 526] on select "Please Choose an Approximation Barely Noticed Any Noticed a Couple Frequently S…" at bounding box center [838, 530] width 525 height 30
click at [770, 455] on label "DATA & COMMUNICATION" at bounding box center [584, 446] width 1052 height 24
click at [629, 480] on div "Yes No" at bounding box center [626, 488] width 101 height 41
click at [639, 484] on input "No" at bounding box center [640, 486] width 12 height 20
radio input "false"
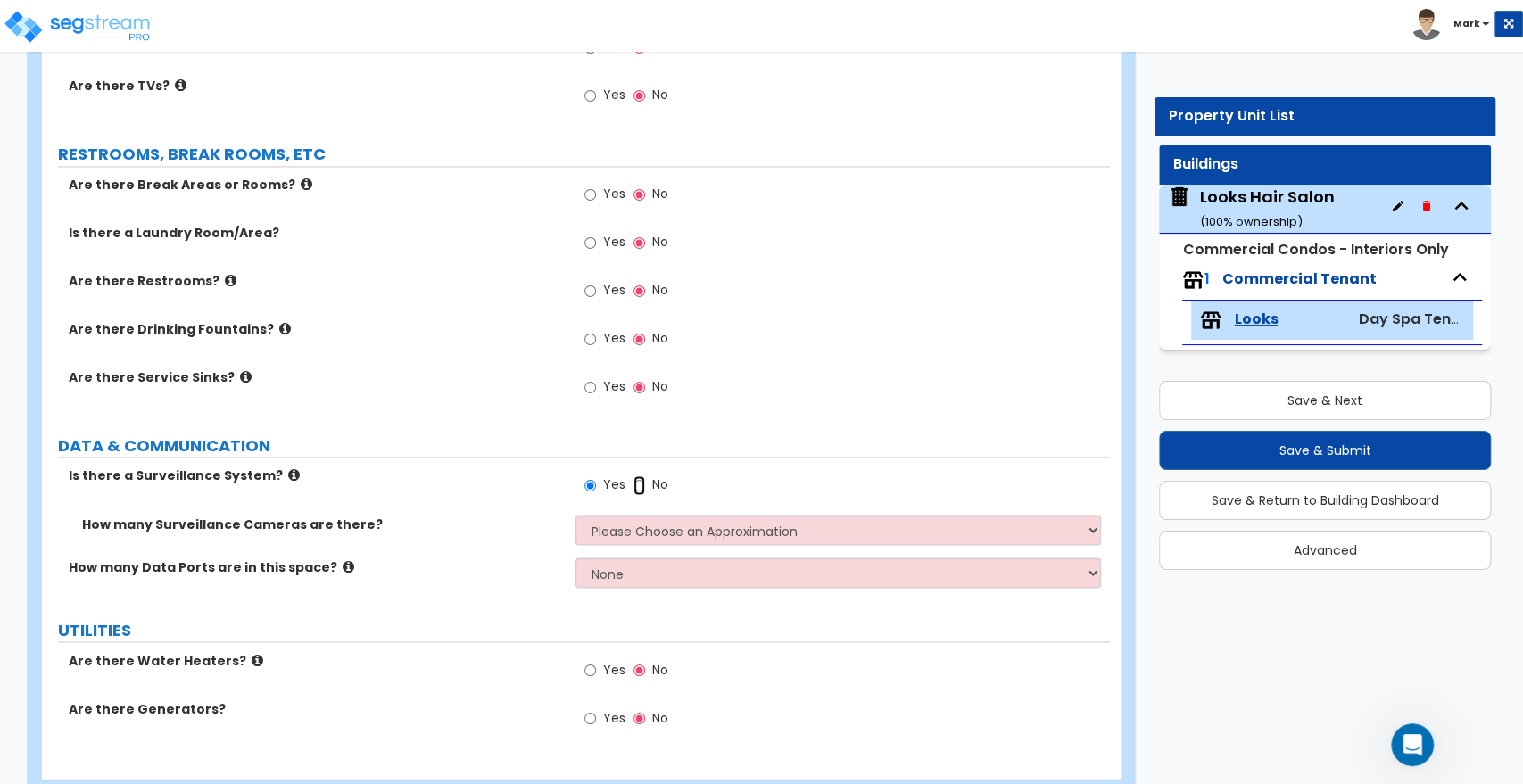
radio input "true"
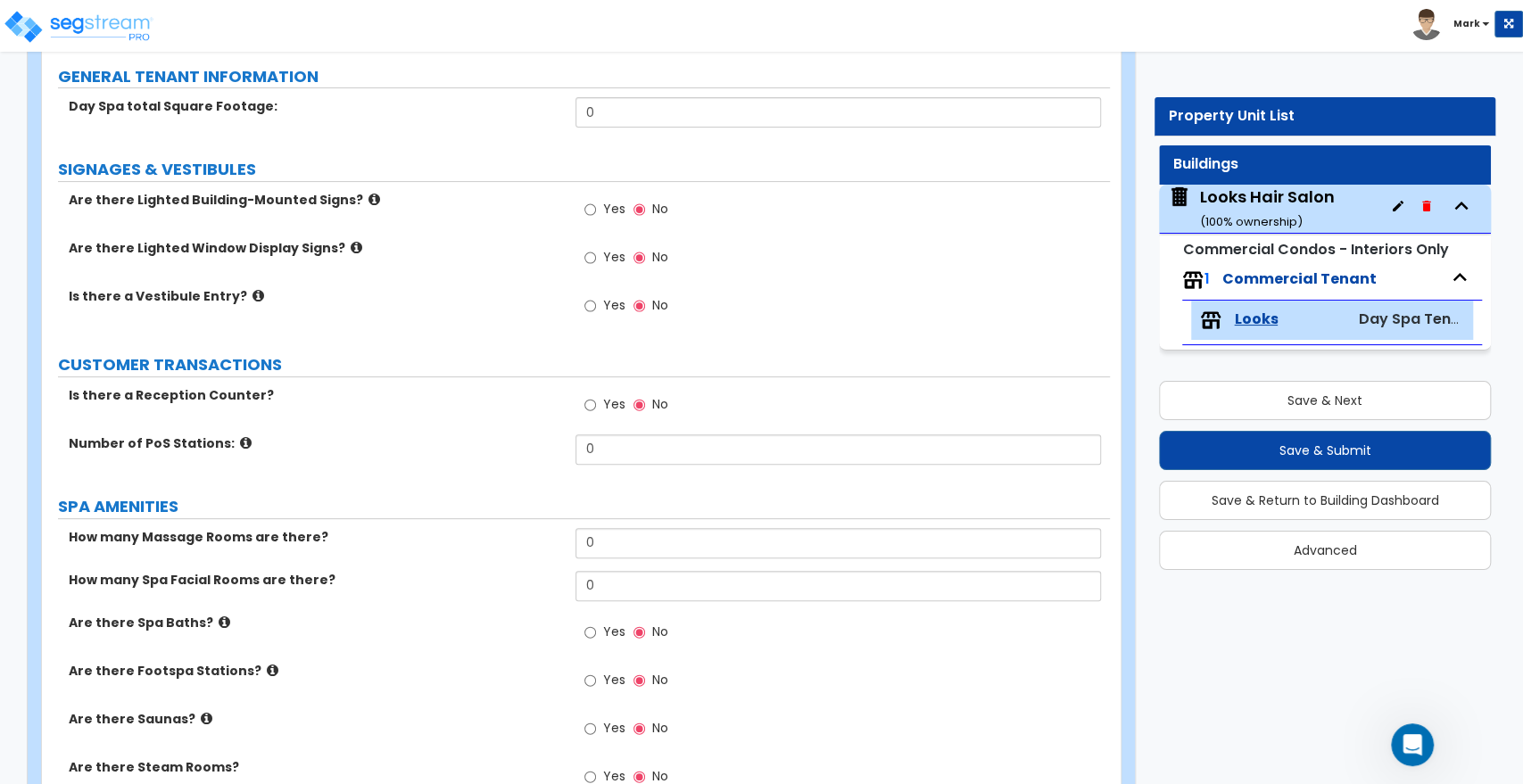
scroll to position [0, 0]
